Goal: Download file/media

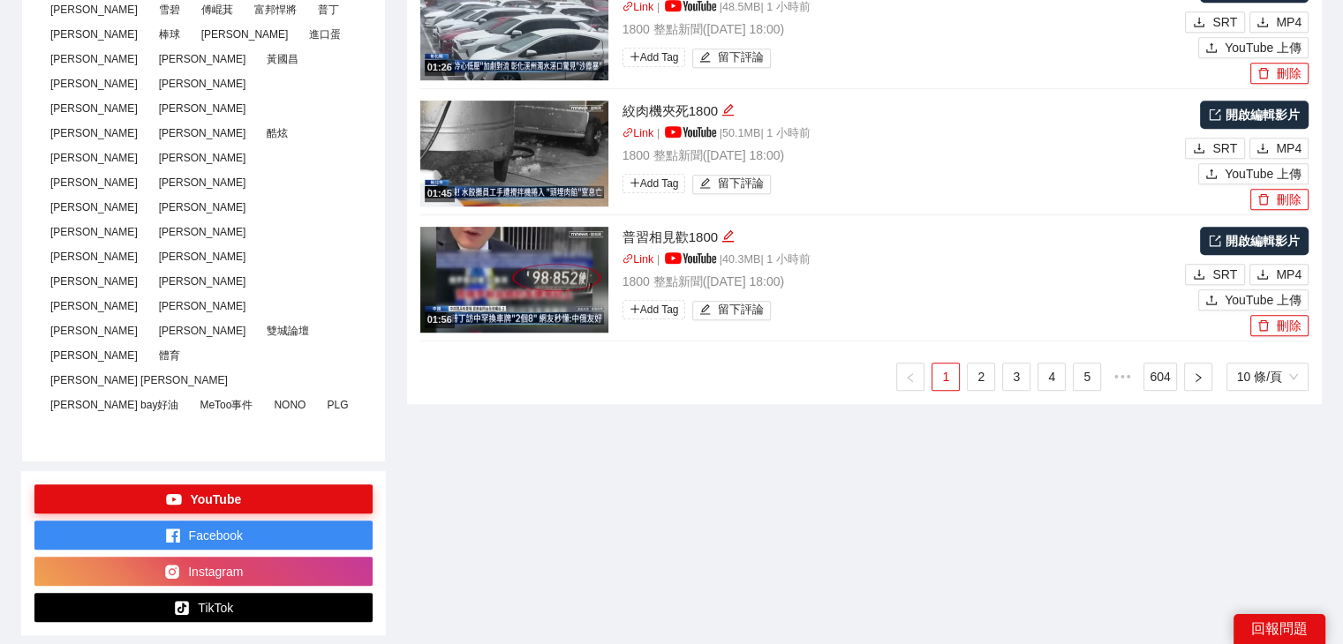
scroll to position [971, 0]
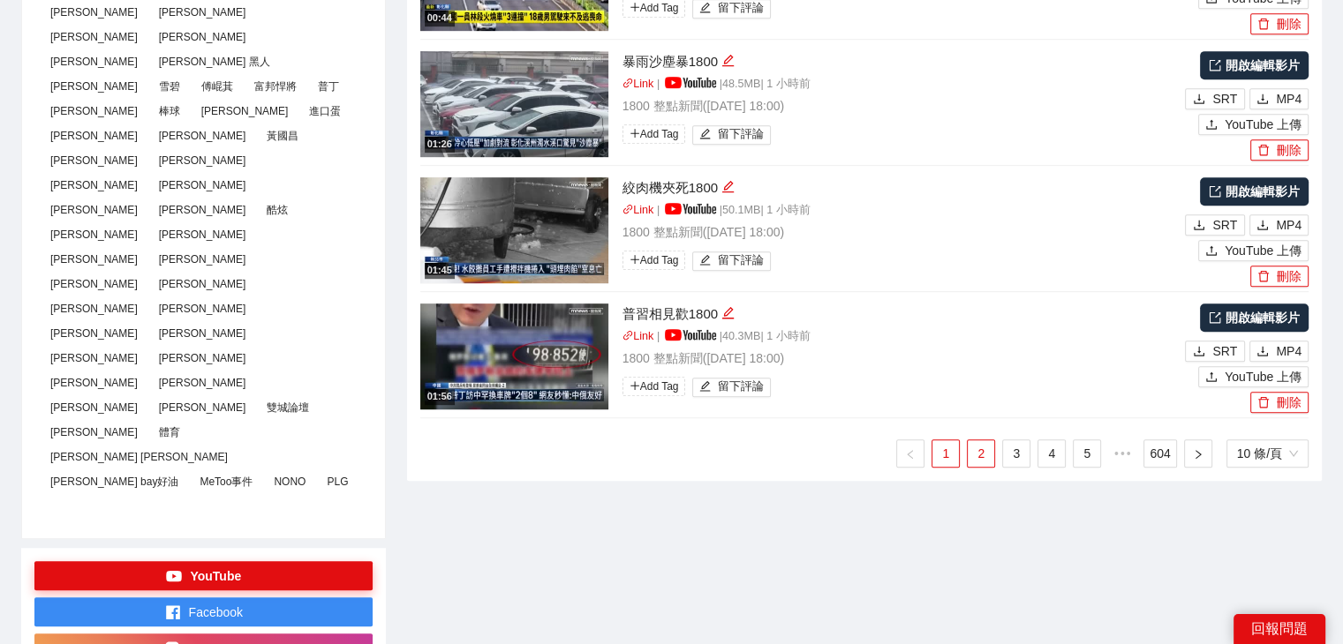
click at [976, 447] on link "2" at bounding box center [981, 454] width 26 height 26
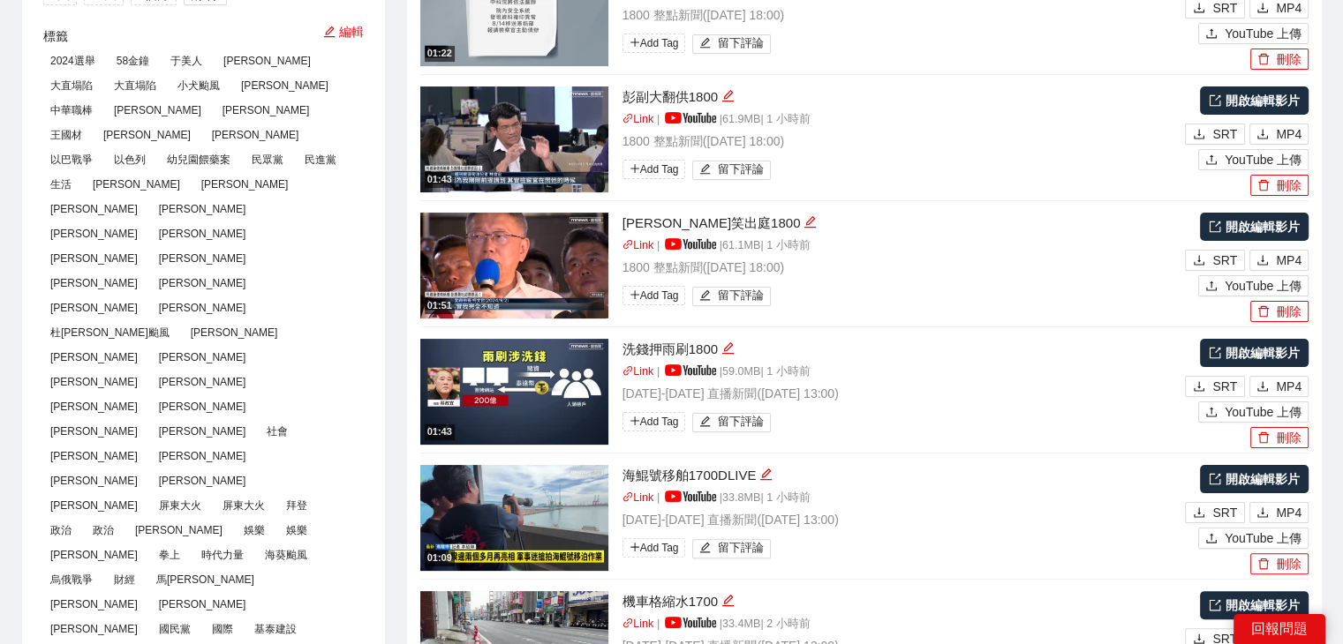
scroll to position [265, 0]
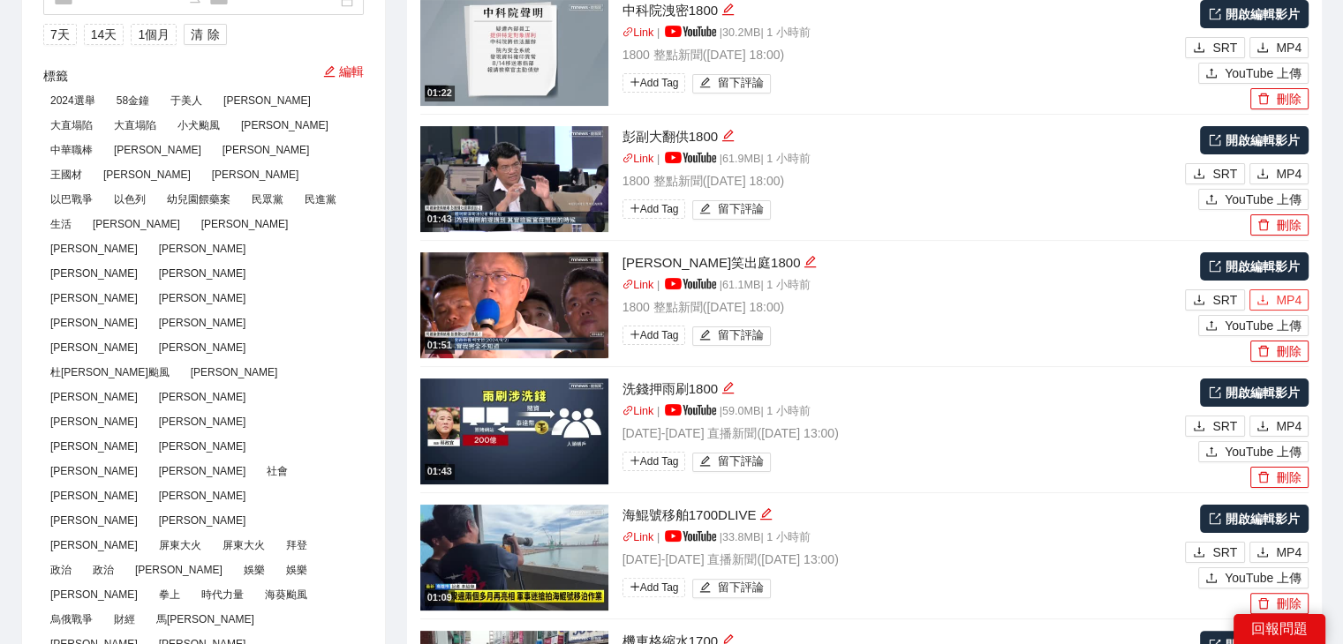
click at [1276, 294] on span "MP4" at bounding box center [1289, 299] width 26 height 19
click at [1284, 167] on span "MP4" at bounding box center [1289, 173] width 26 height 19
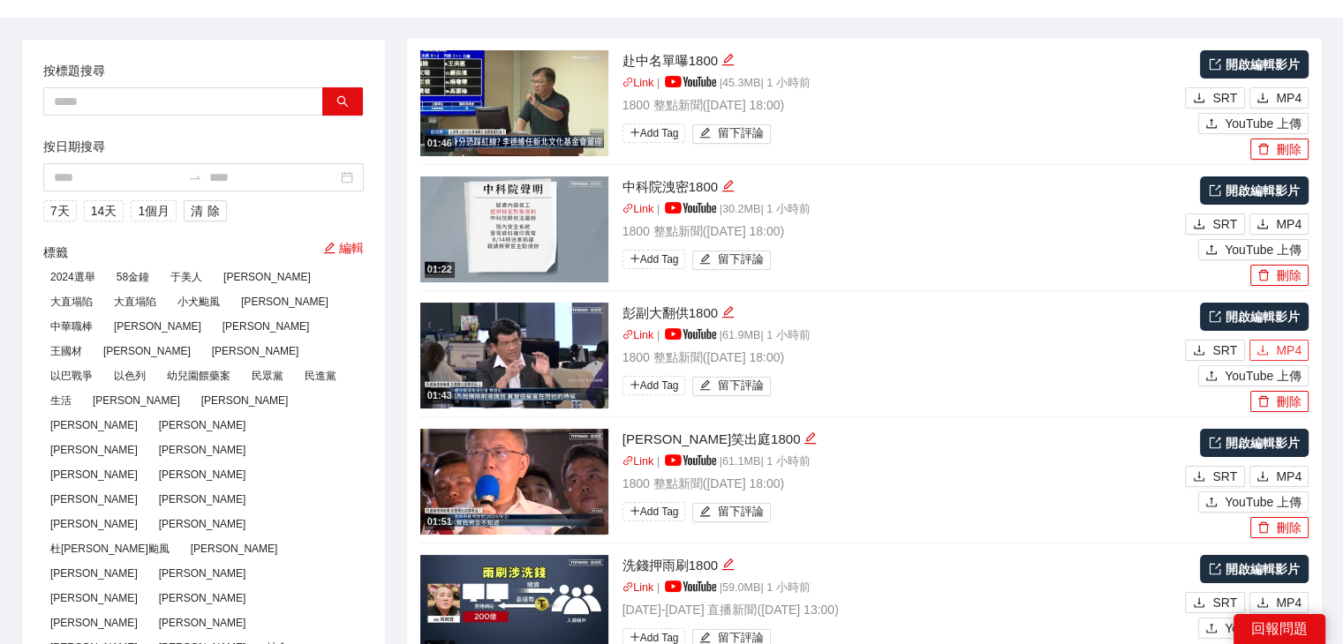
scroll to position [0, 0]
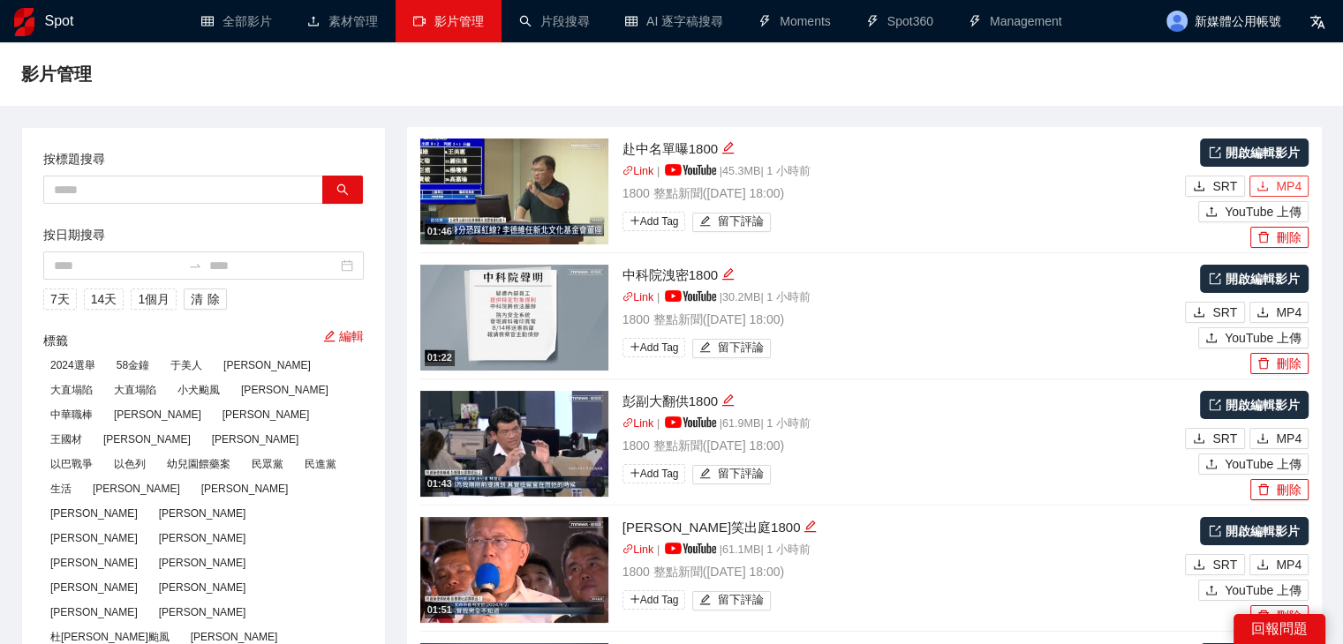
click at [1299, 177] on span "MP4" at bounding box center [1289, 186] width 26 height 19
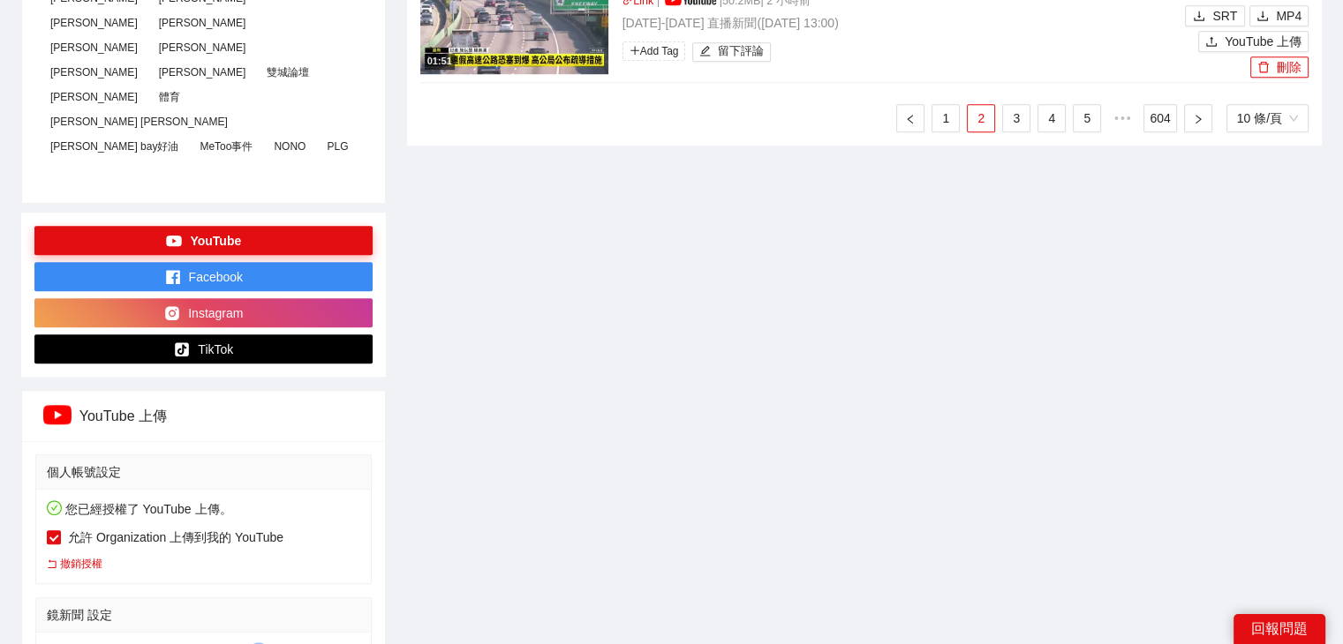
scroll to position [1236, 0]
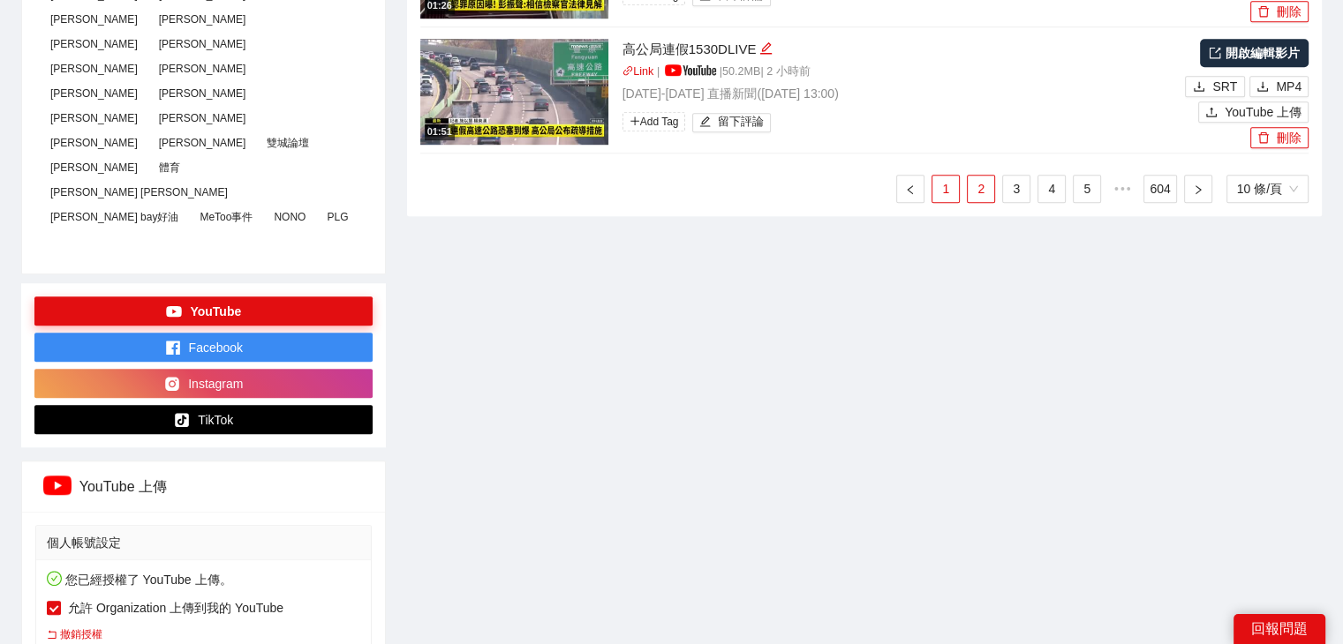
click at [945, 195] on link "1" at bounding box center [945, 189] width 26 height 26
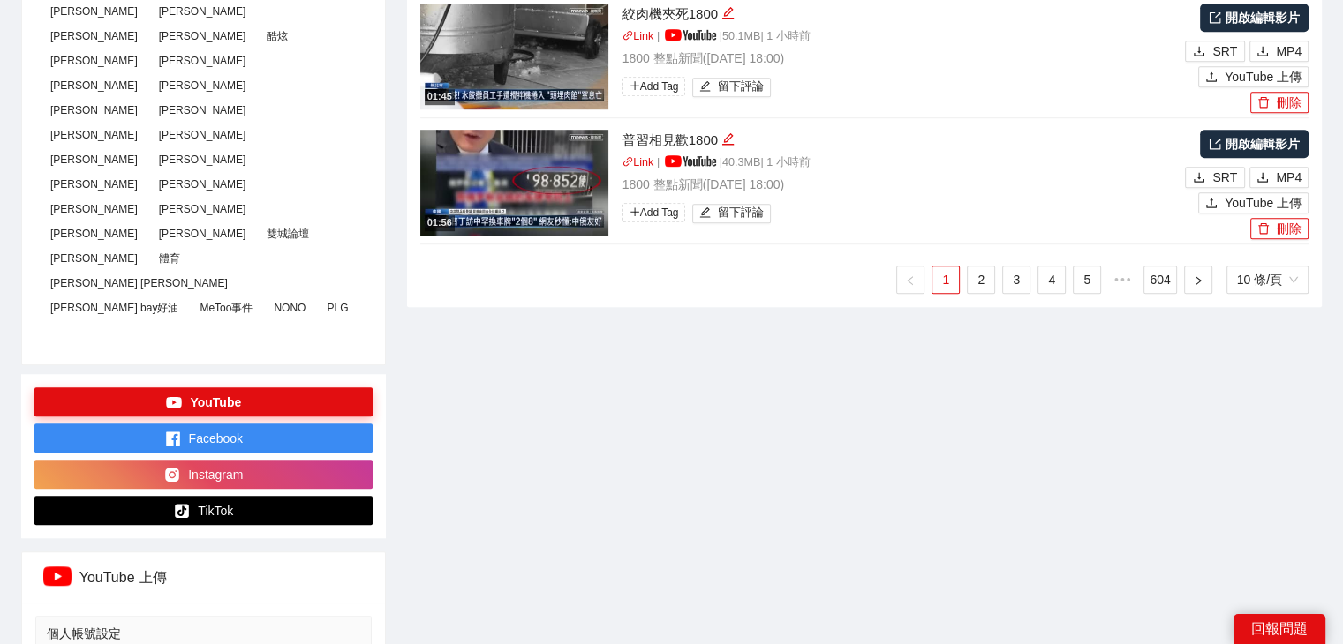
scroll to position [971, 0]
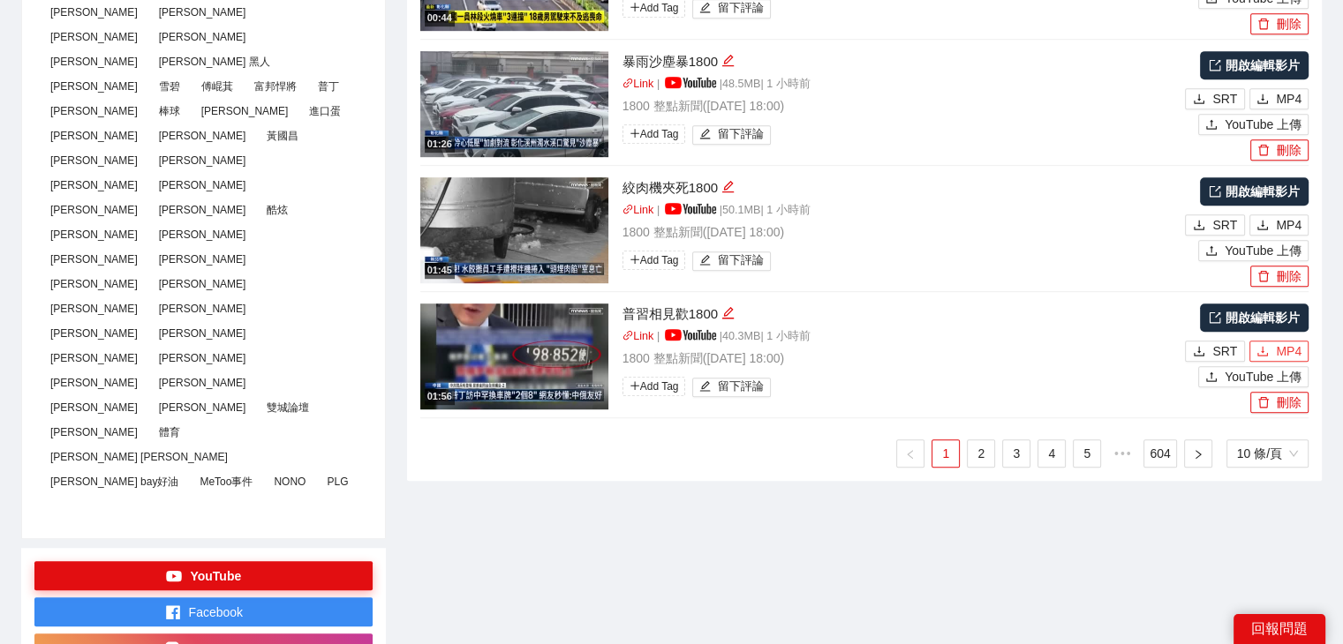
click at [1259, 349] on icon "download" at bounding box center [1262, 351] width 12 height 12
click at [1283, 220] on span "MP4" at bounding box center [1289, 224] width 26 height 19
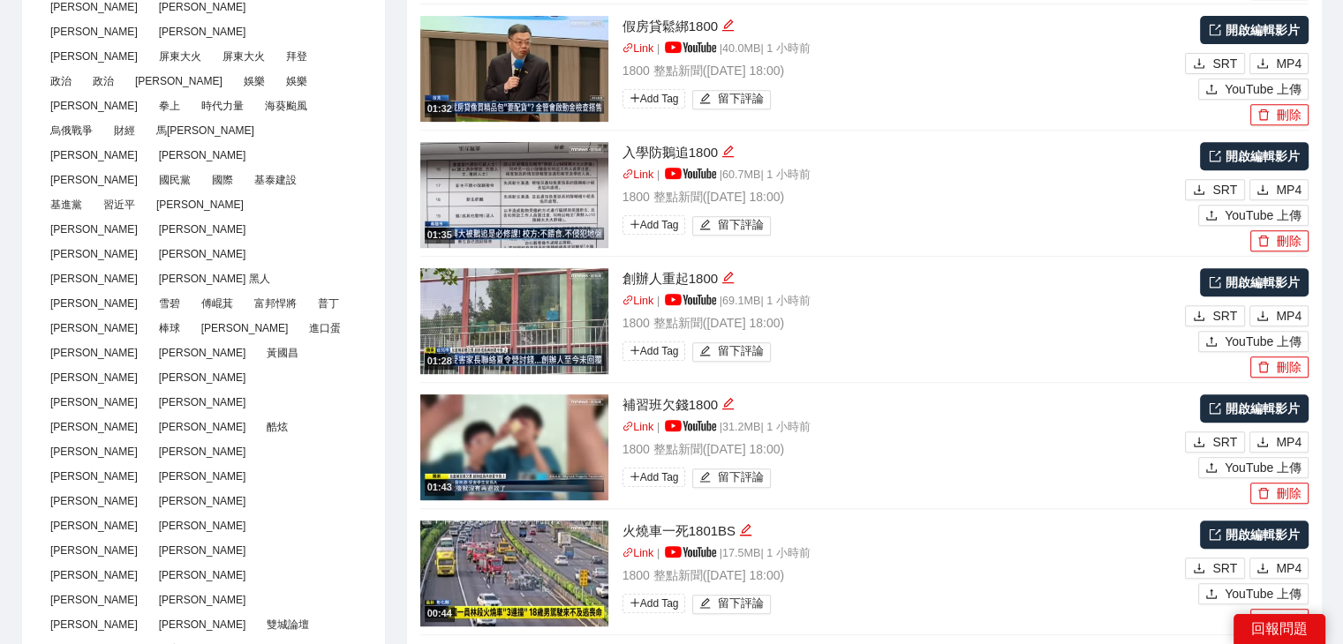
scroll to position [883, 0]
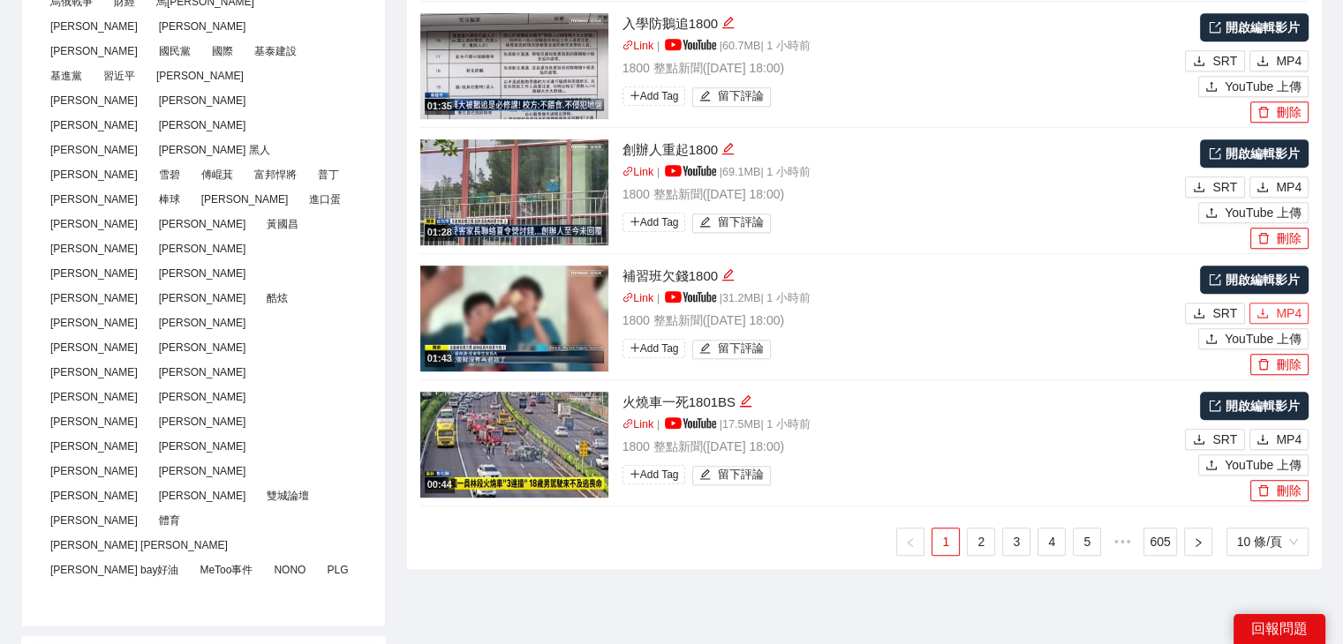
click at [1285, 313] on span "MP4" at bounding box center [1289, 313] width 26 height 19
click at [1294, 185] on span "MP4" at bounding box center [1289, 186] width 26 height 19
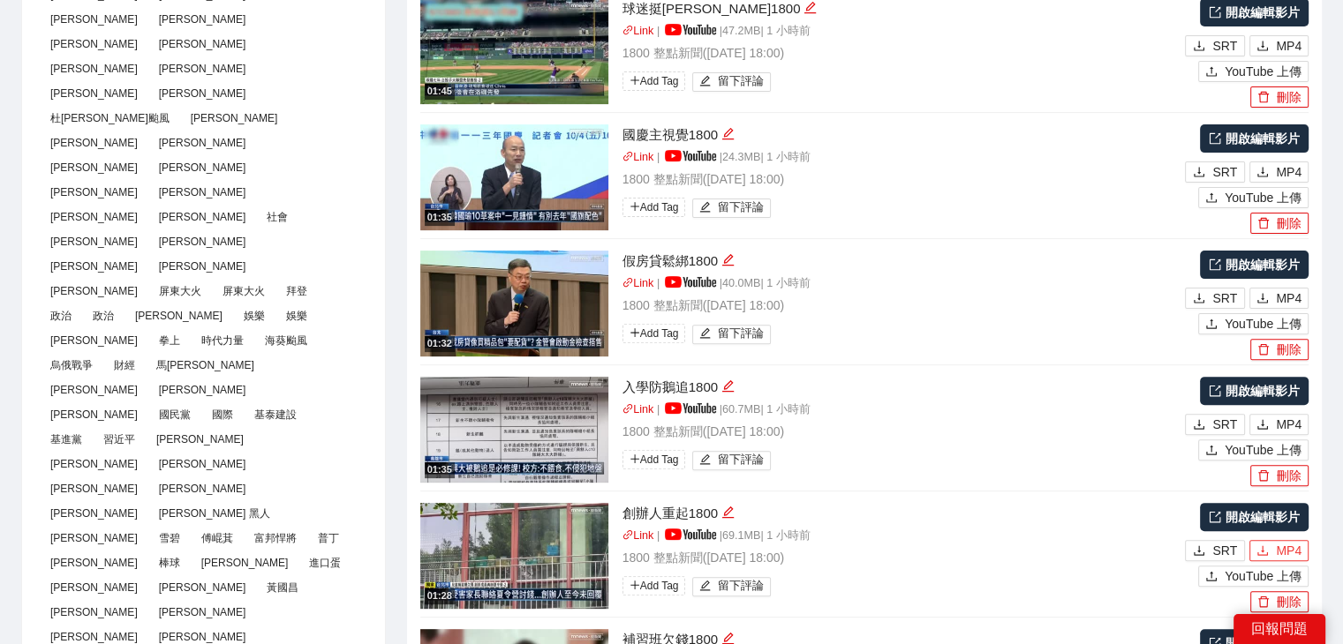
scroll to position [353, 0]
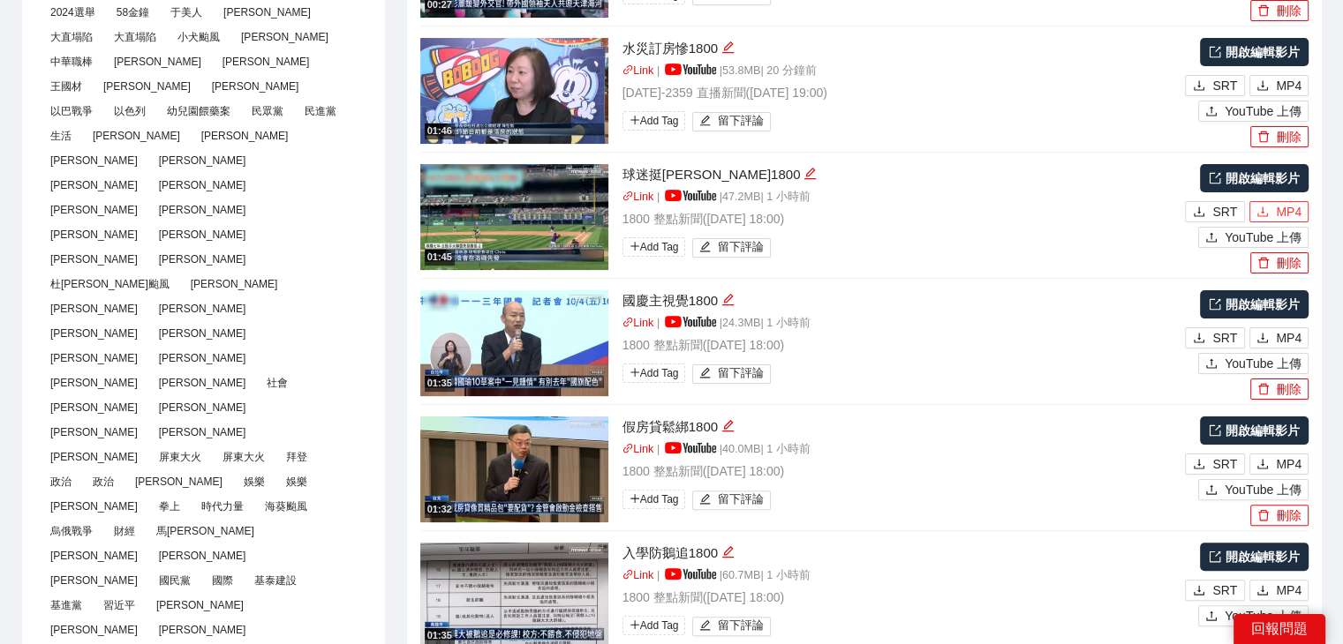
click at [1289, 212] on span "MP4" at bounding box center [1289, 211] width 26 height 19
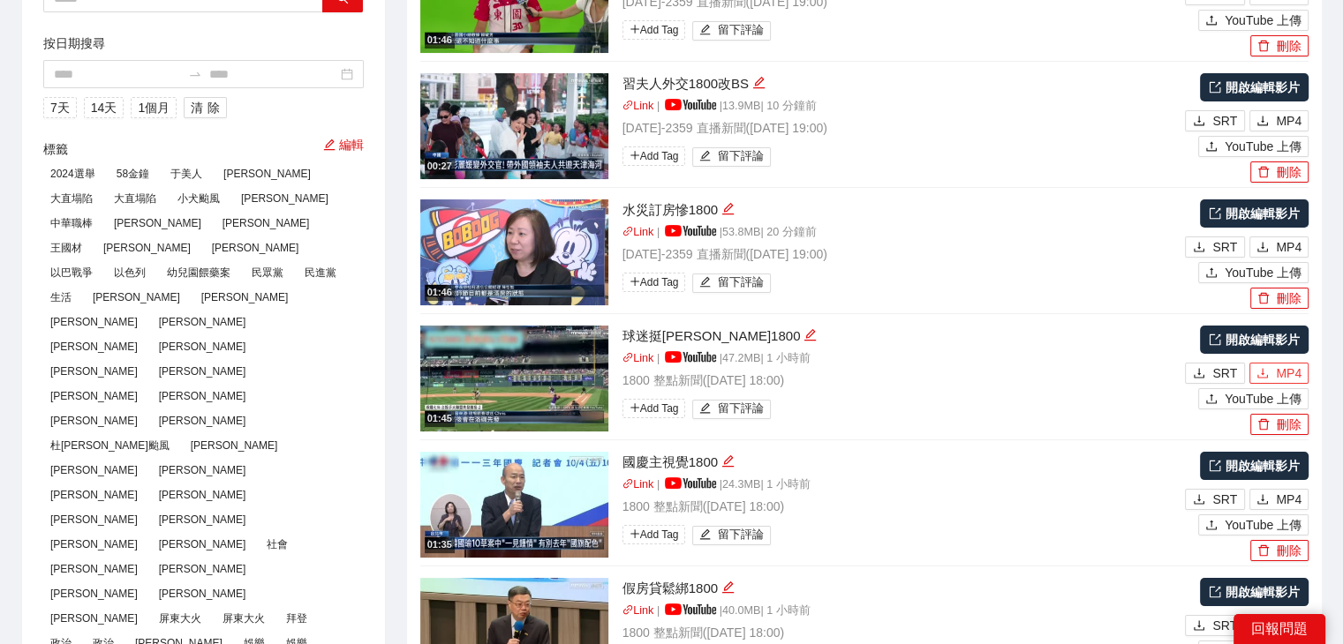
scroll to position [88, 0]
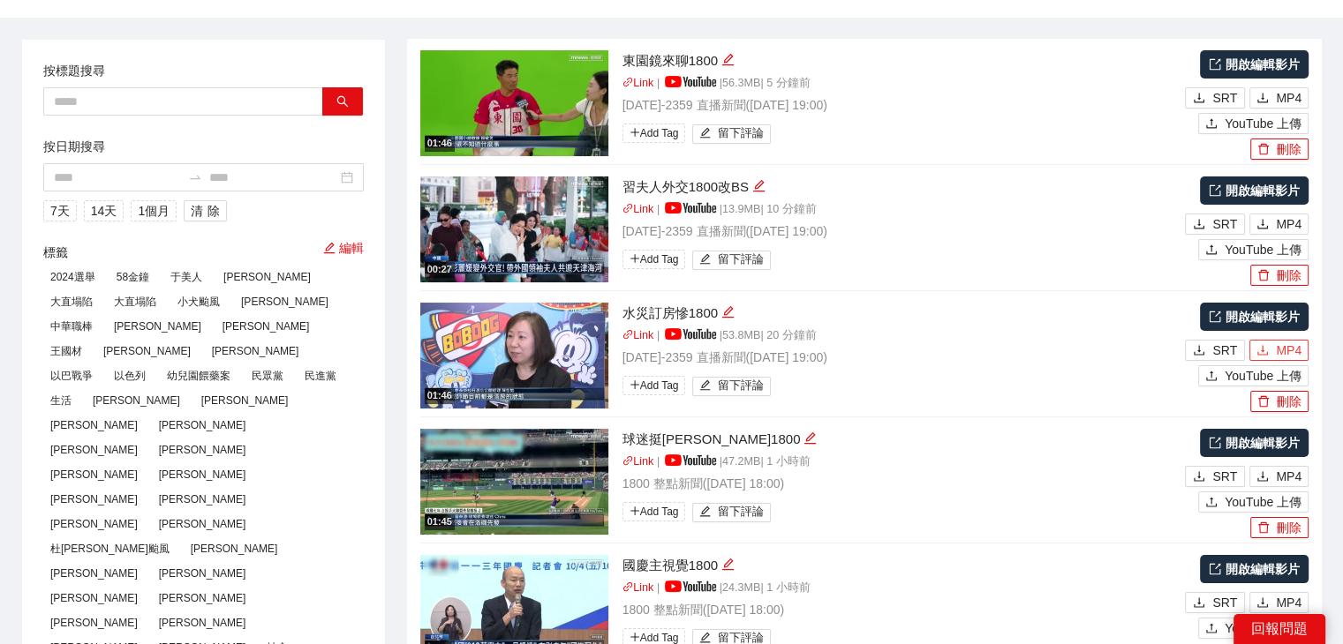
click at [1278, 343] on span "MP4" at bounding box center [1289, 350] width 26 height 19
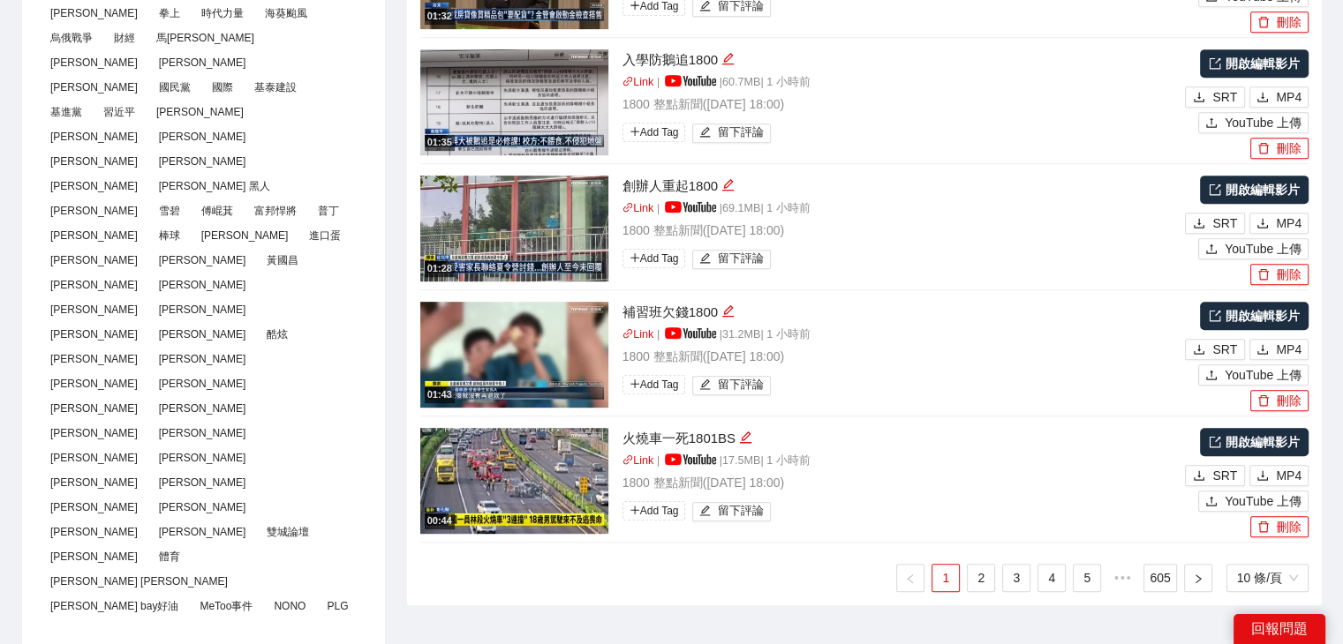
scroll to position [1059, 0]
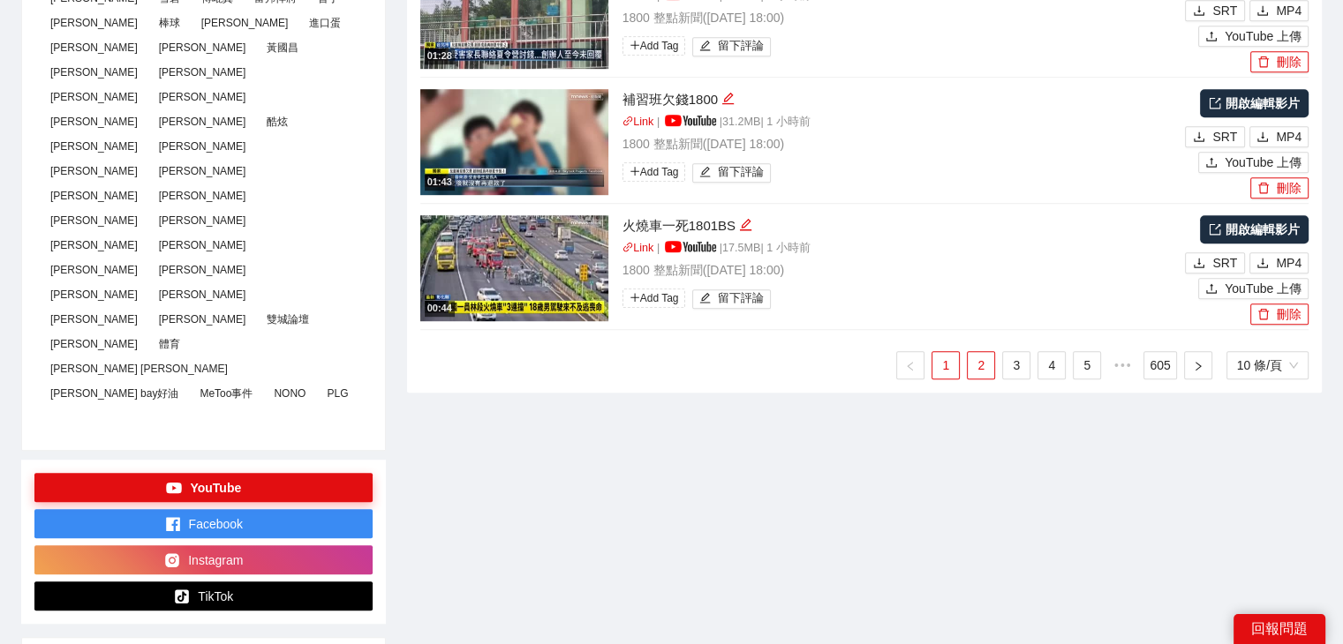
click at [980, 358] on link "2" at bounding box center [981, 365] width 26 height 26
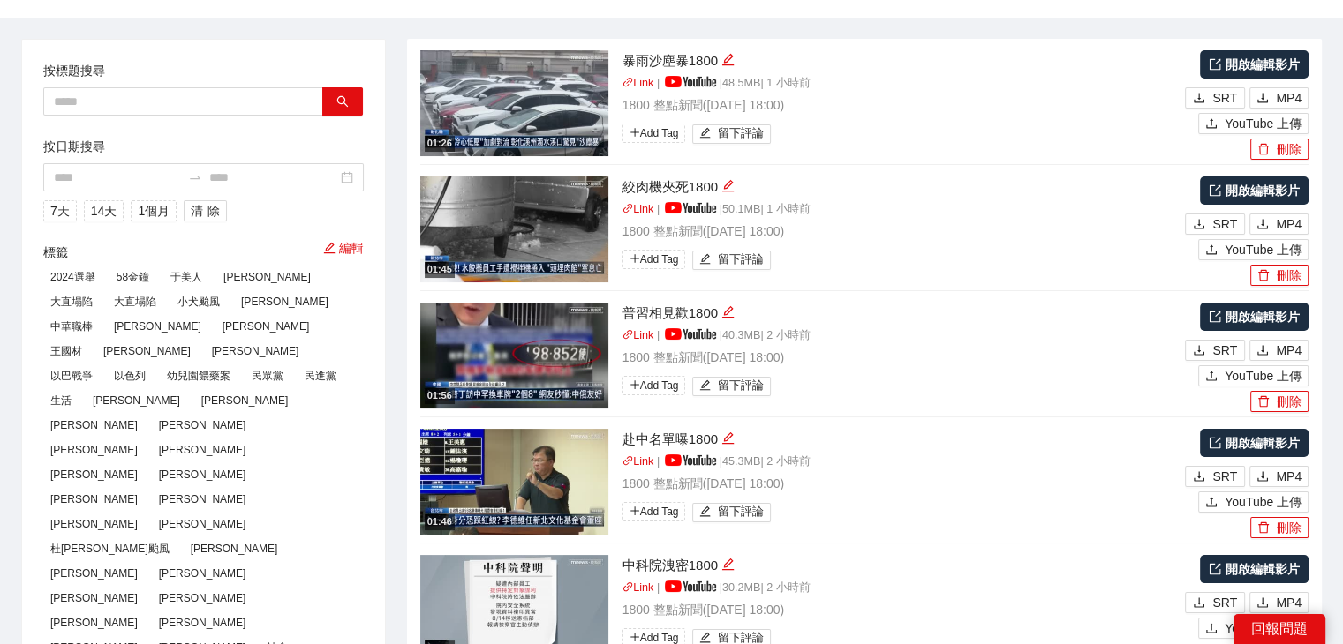
scroll to position [265, 0]
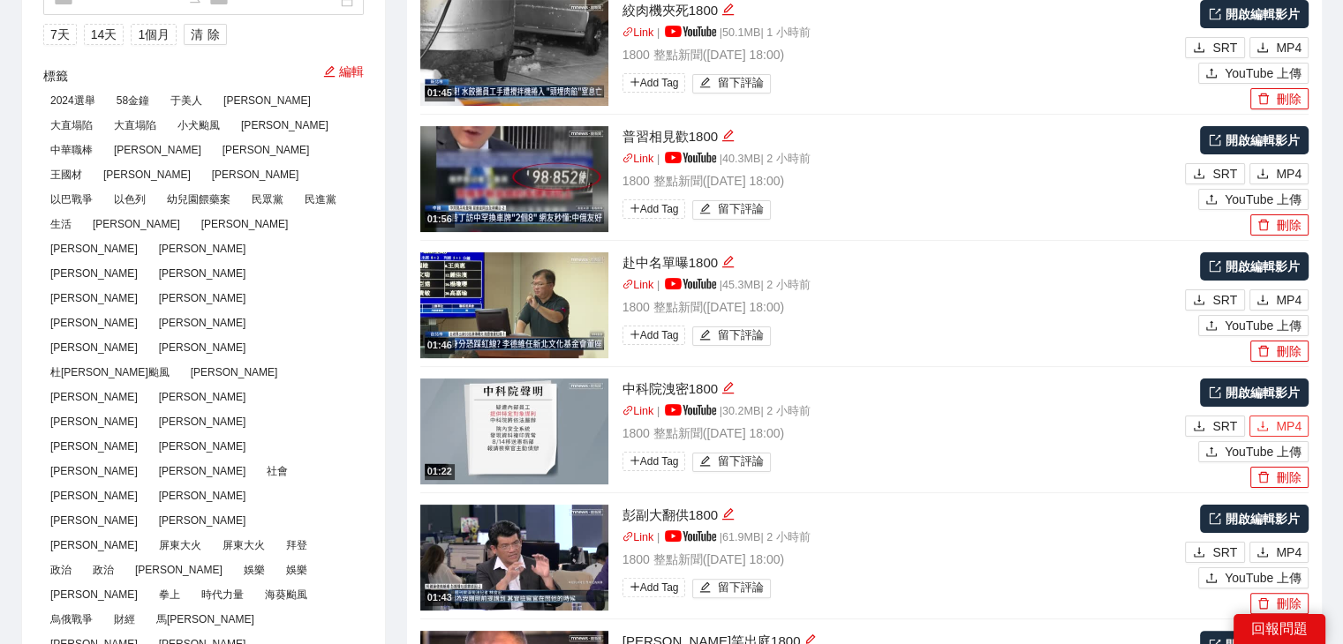
click at [1292, 426] on span "MP4" at bounding box center [1289, 426] width 26 height 19
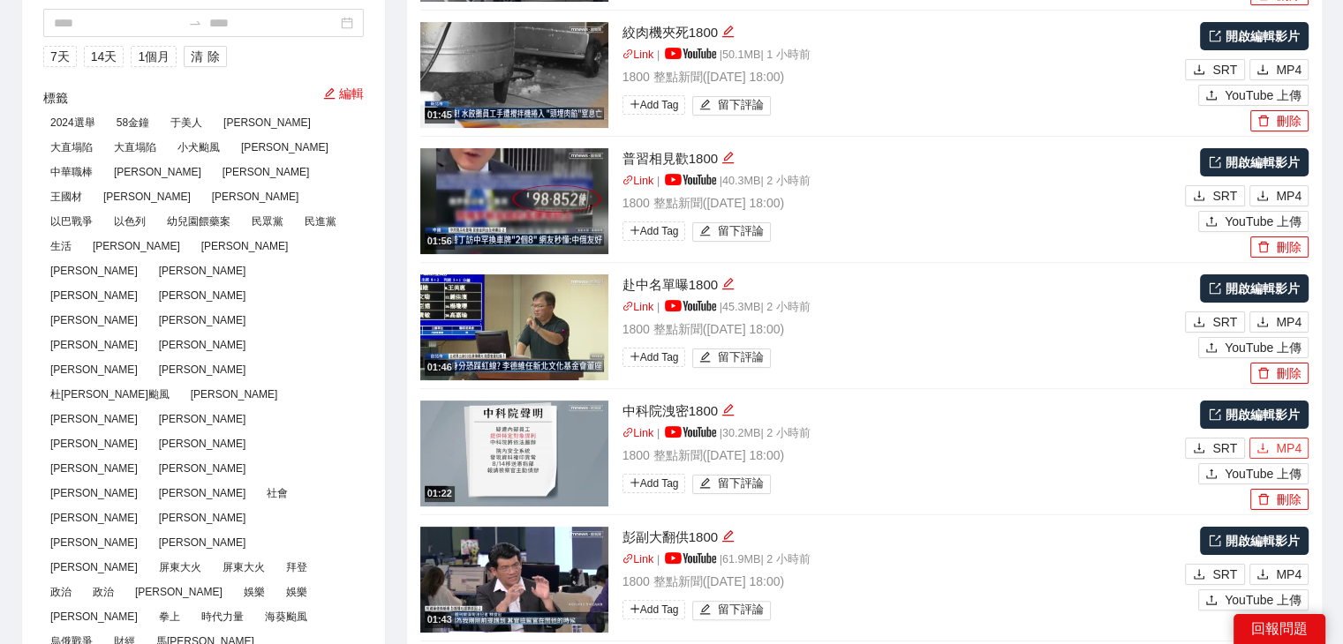
scroll to position [88, 0]
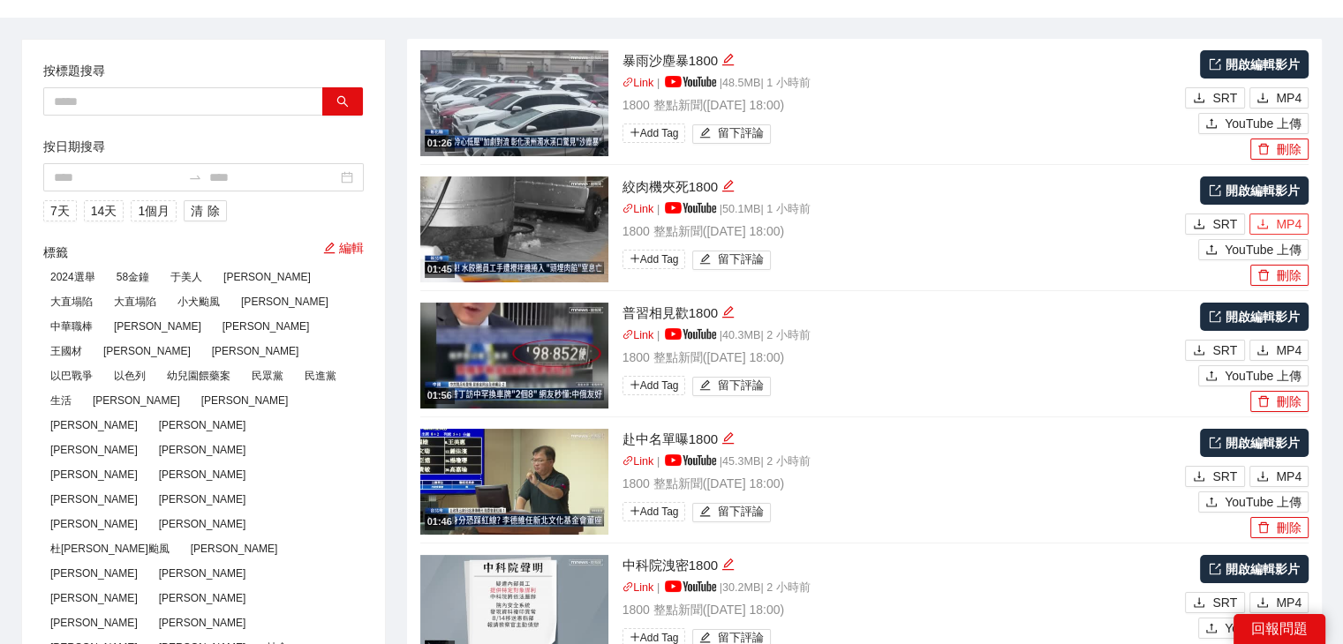
click at [1285, 220] on span "MP4" at bounding box center [1289, 224] width 26 height 19
